Goal: Information Seeking & Learning: Check status

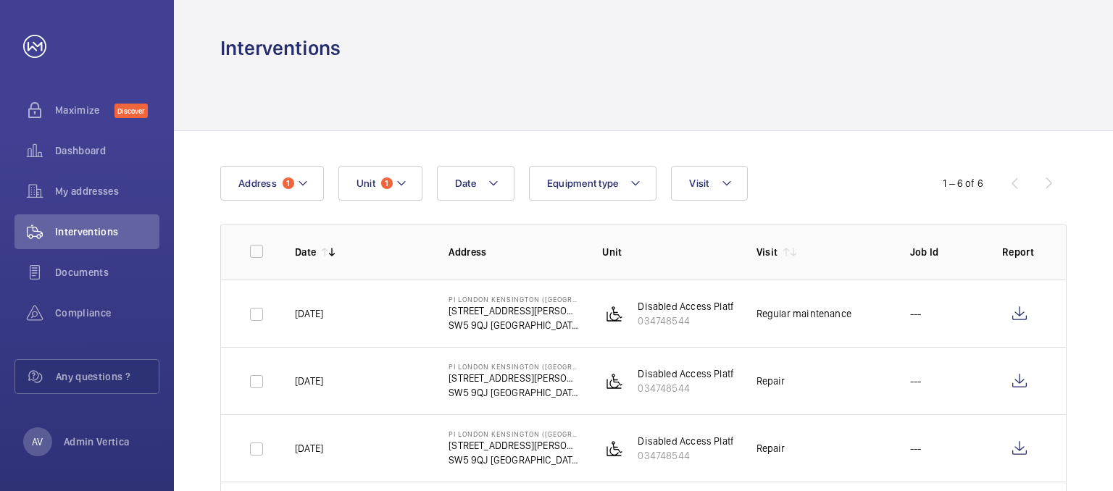
click at [362, 172] on button "Unit 1" at bounding box center [380, 183] width 84 height 35
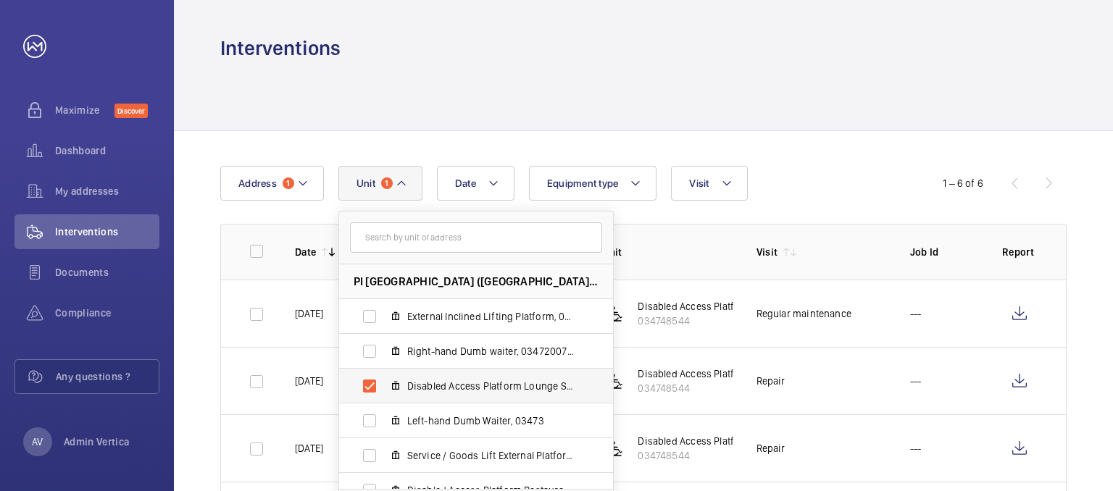
click at [369, 375] on label "Disabled Access Platform Lounge Steps, 034748544" at bounding box center [464, 386] width 251 height 35
click at [369, 375] on input "Disabled Access Platform Lounge Steps, 034748544" at bounding box center [369, 386] width 29 height 29
checkbox input "false"
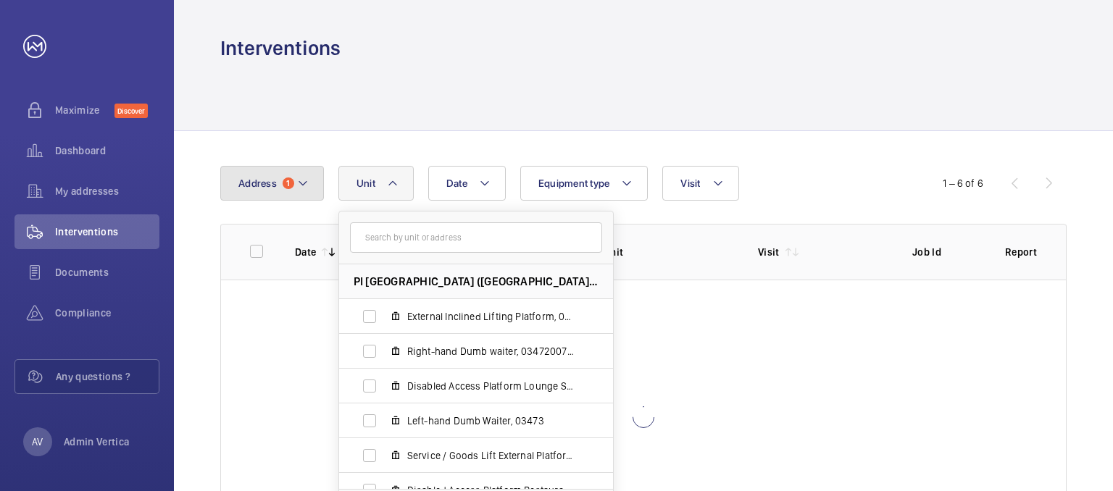
click at [310, 183] on button "Address 1" at bounding box center [272, 183] width 104 height 35
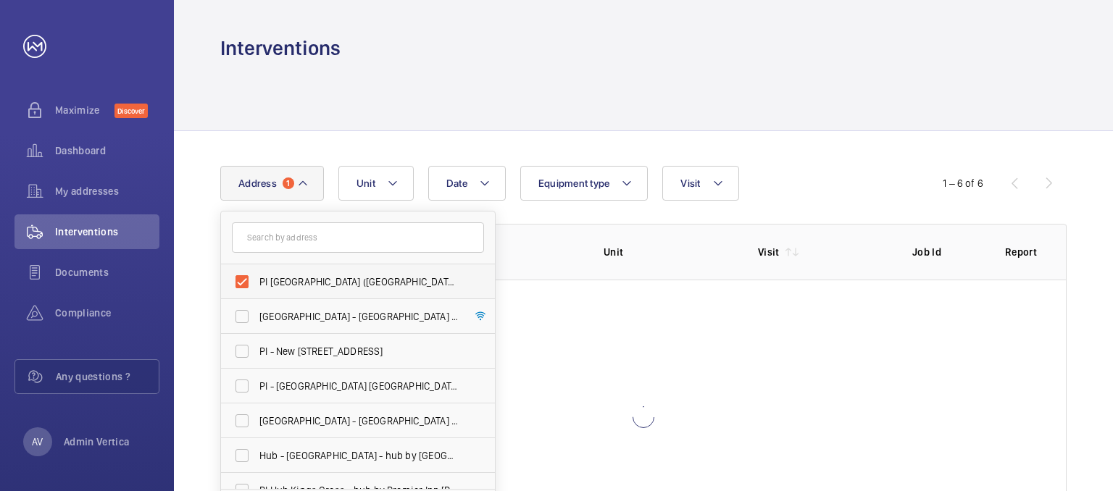
click at [246, 279] on label "PI [GEOGRAPHIC_DATA] ([GEOGRAPHIC_DATA]) - [STREET_ADDRESS][PERSON_NAME]" at bounding box center [347, 281] width 252 height 35
click at [246, 279] on input "PI [GEOGRAPHIC_DATA] ([GEOGRAPHIC_DATA]) - [STREET_ADDRESS][PERSON_NAME]" at bounding box center [242, 281] width 29 height 29
checkbox input "false"
click at [296, 241] on input "text" at bounding box center [358, 237] width 252 height 30
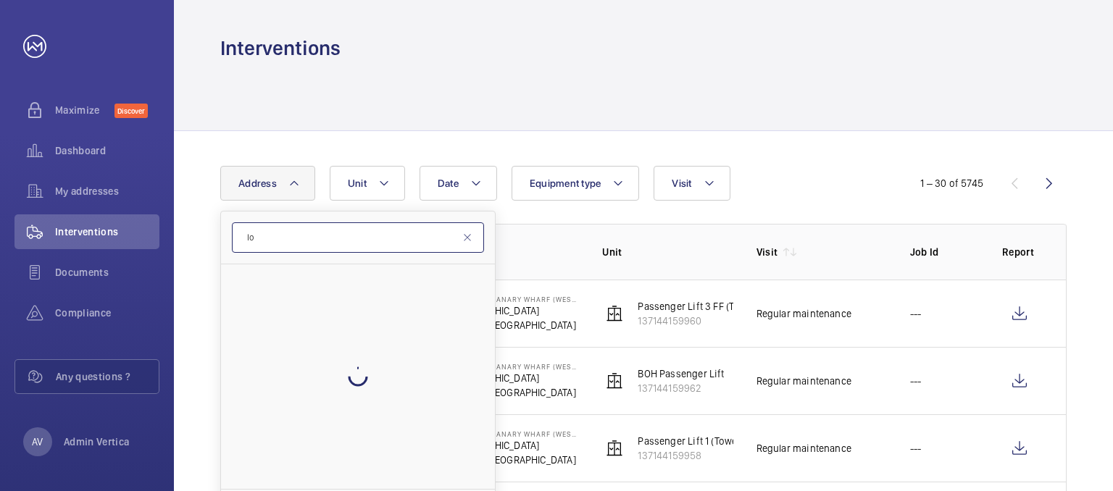
type input "l"
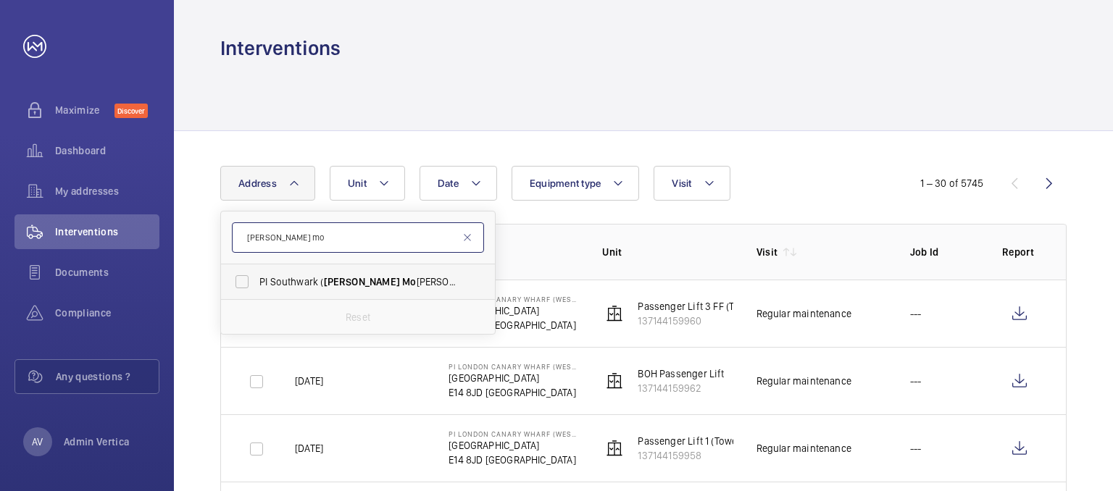
type input "[PERSON_NAME] mo"
click at [307, 277] on span "PI Southwark ( [PERSON_NAME][GEOGRAPHIC_DATA][PERSON_NAME]) - [STREET_ADDRESS]" at bounding box center [358, 282] width 199 height 14
click at [256, 277] on input "PI Southwark ( [PERSON_NAME][GEOGRAPHIC_DATA][PERSON_NAME]) - [STREET_ADDRESS]" at bounding box center [242, 281] width 29 height 29
checkbox input "true"
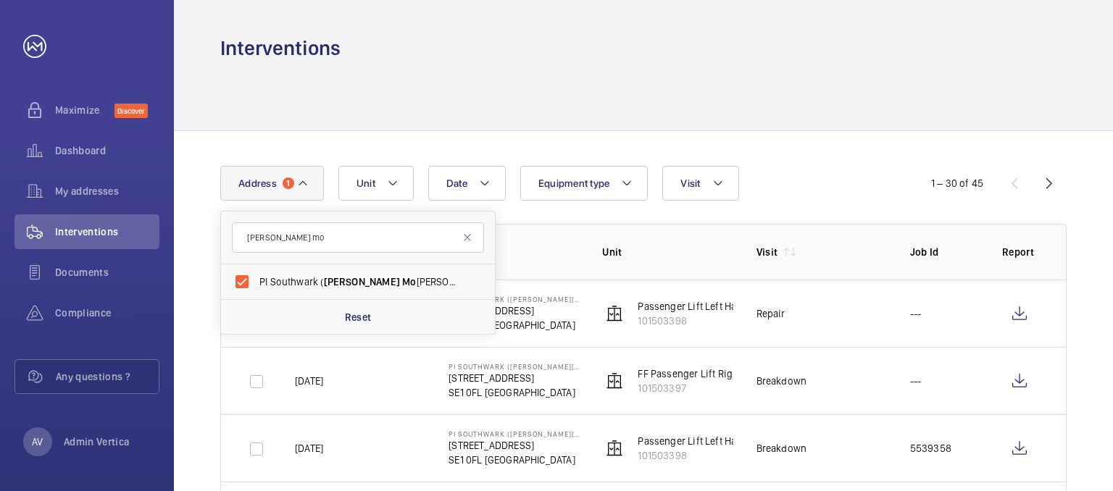
click at [857, 90] on div at bounding box center [643, 96] width 846 height 69
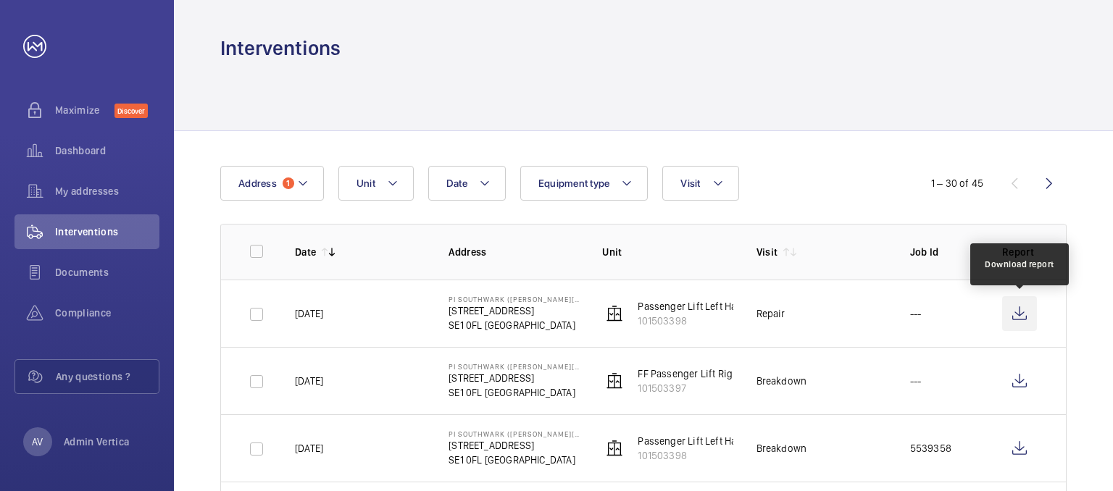
click at [1026, 317] on wm-front-icon-button at bounding box center [1019, 313] width 35 height 35
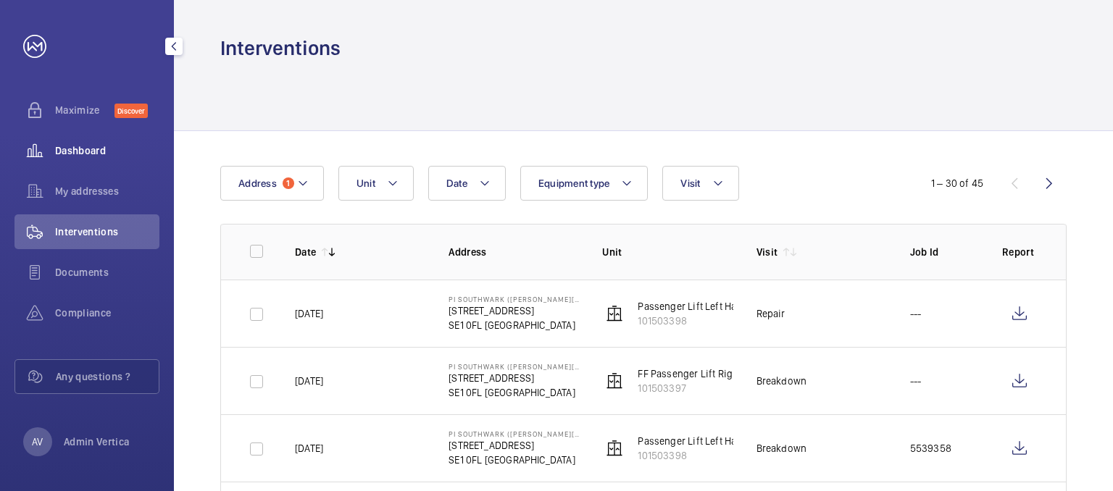
click at [86, 157] on span "Dashboard" at bounding box center [107, 150] width 104 height 14
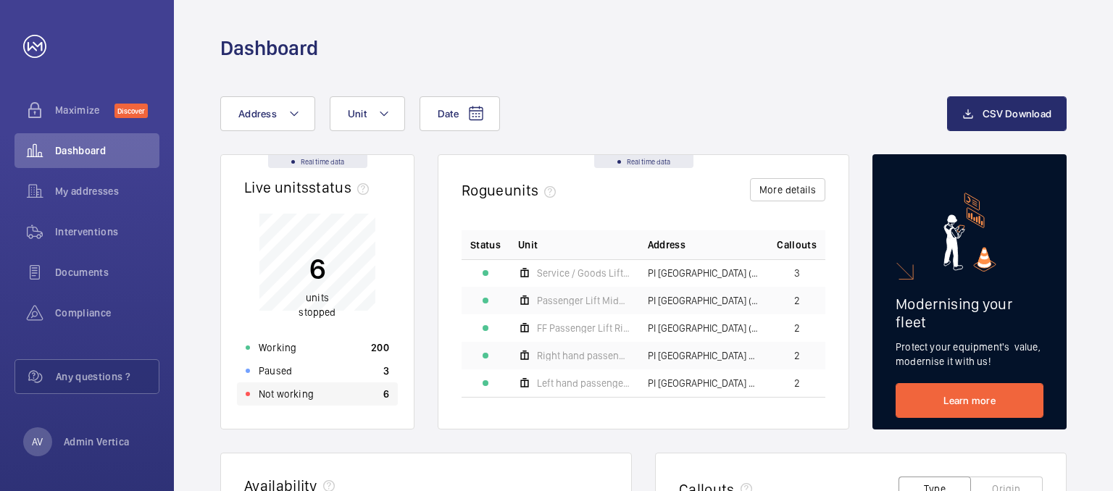
click at [316, 394] on div "Not working 6" at bounding box center [317, 394] width 161 height 23
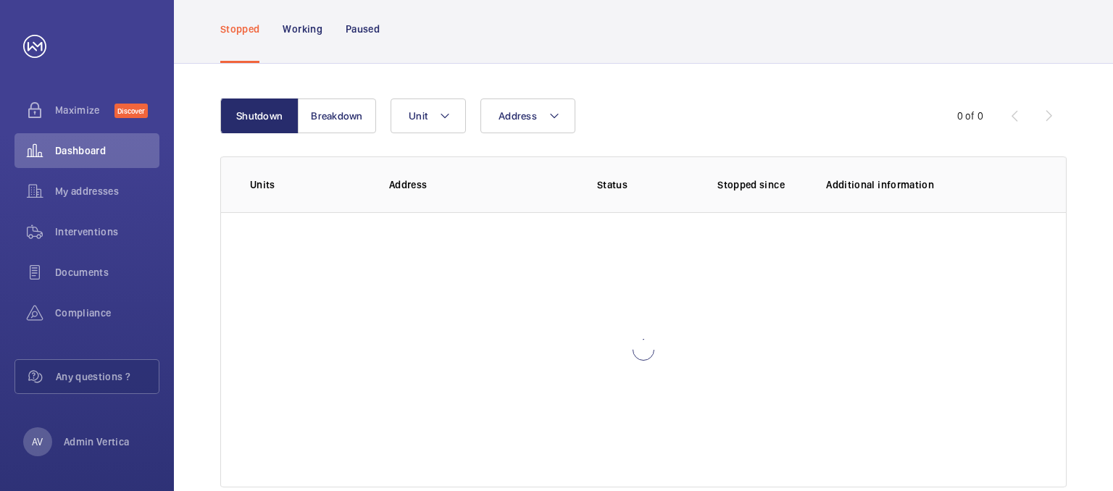
scroll to position [128, 0]
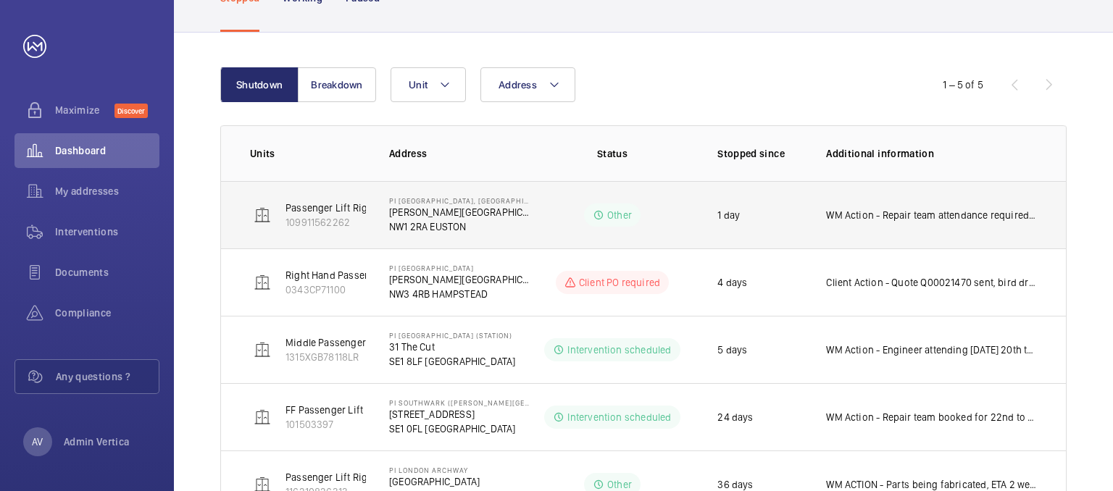
click at [988, 217] on p "WM Action - Repair team attendance required for door works on floor 1 landing. …" at bounding box center [931, 215] width 211 height 14
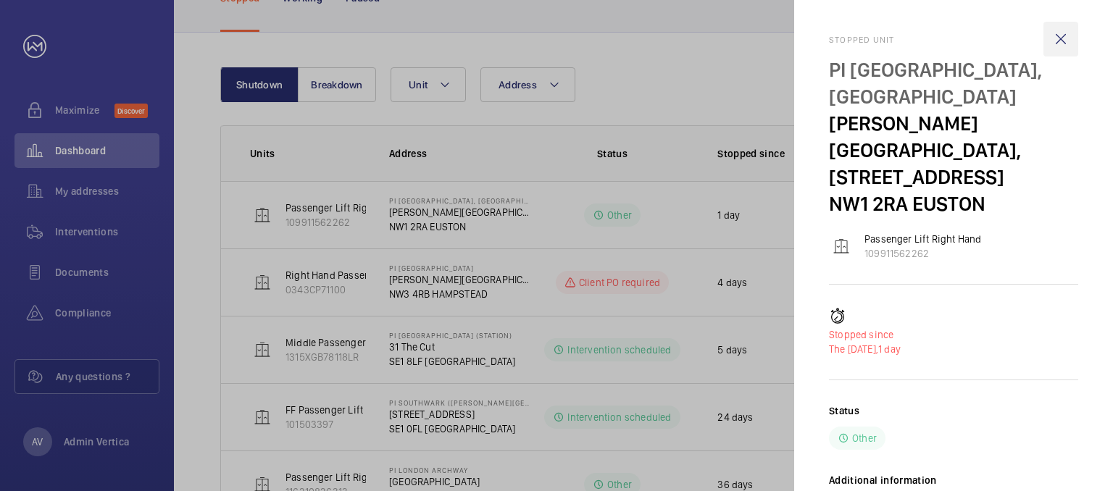
click at [1065, 36] on wm-front-icon-button at bounding box center [1060, 39] width 35 height 35
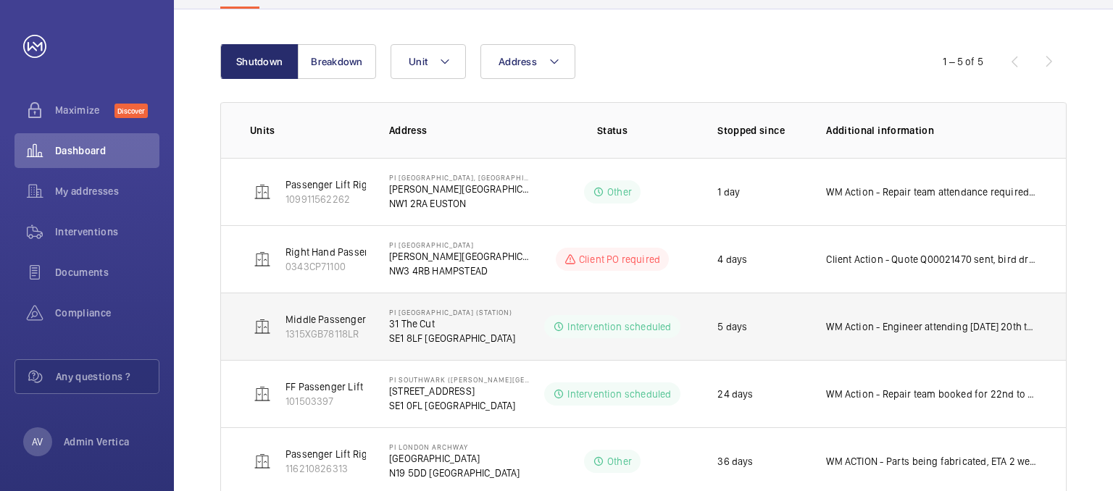
scroll to position [188, 0]
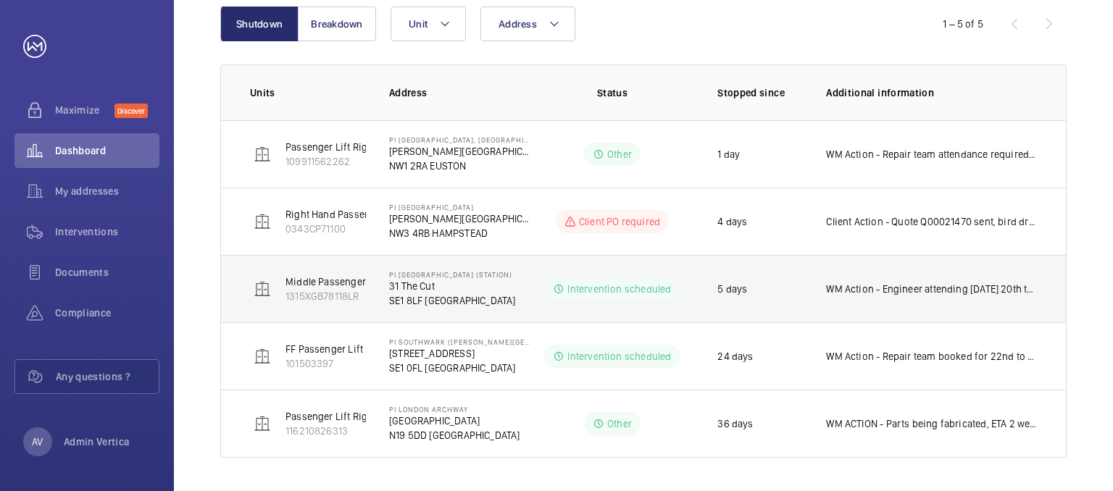
click at [930, 291] on p "WM Action - Engineer attending [DATE] 20th to remove indicators" at bounding box center [931, 289] width 211 height 14
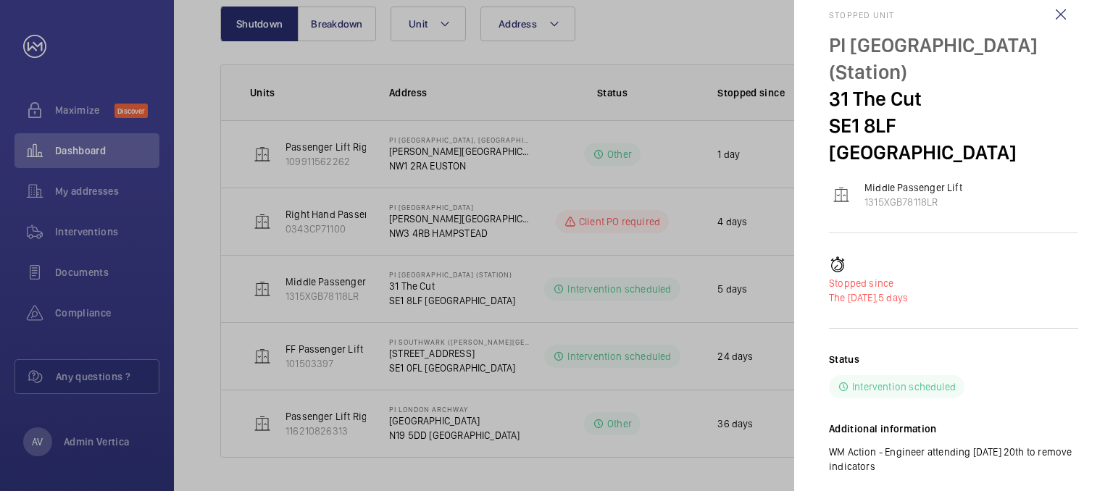
scroll to position [38, 0]
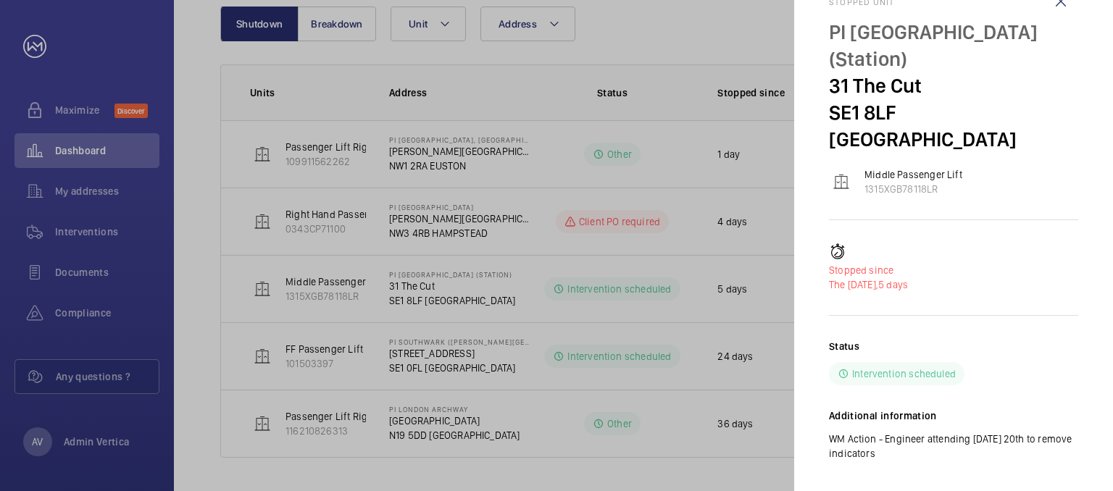
click at [490, 357] on div at bounding box center [556, 245] width 1113 height 491
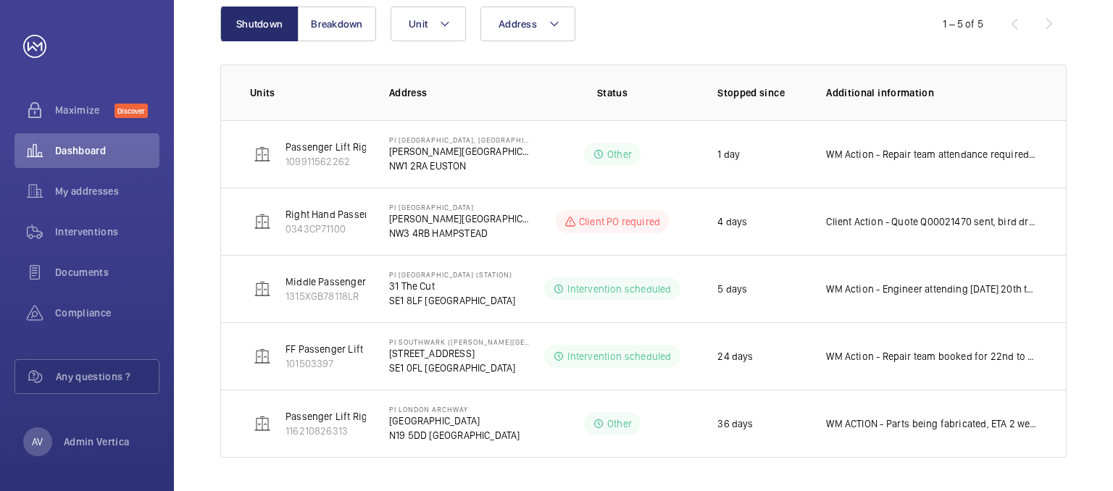
scroll to position [0, 0]
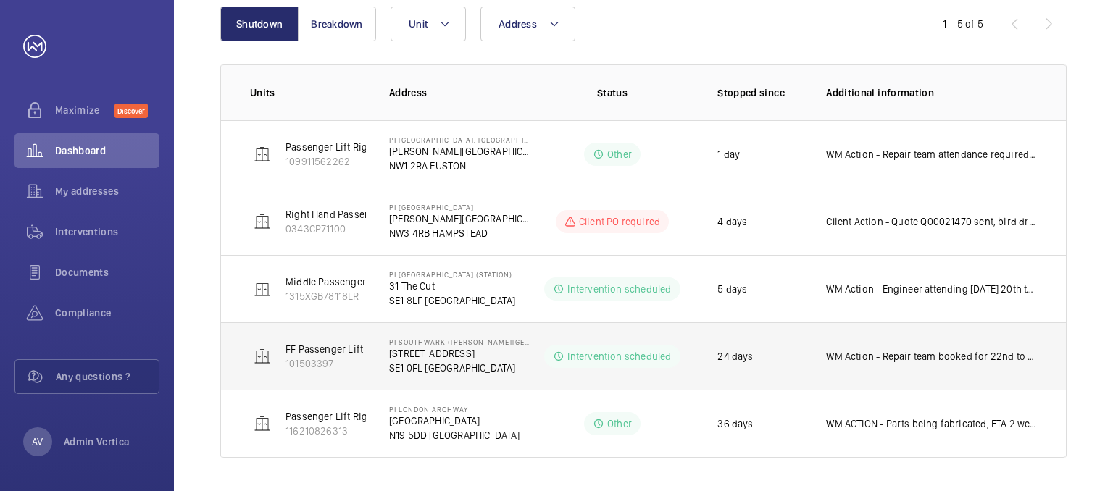
click at [907, 364] on td "WM Action - Repair team booked for 22nd to remove the bearings to take to a spe…" at bounding box center [934, 355] width 263 height 67
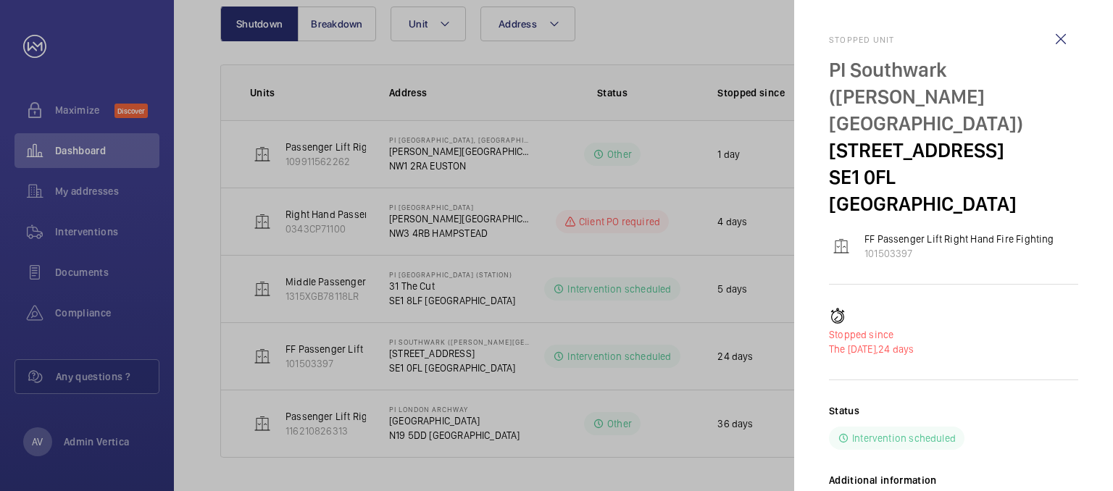
scroll to position [188, 0]
